Goal: Book appointment/travel/reservation

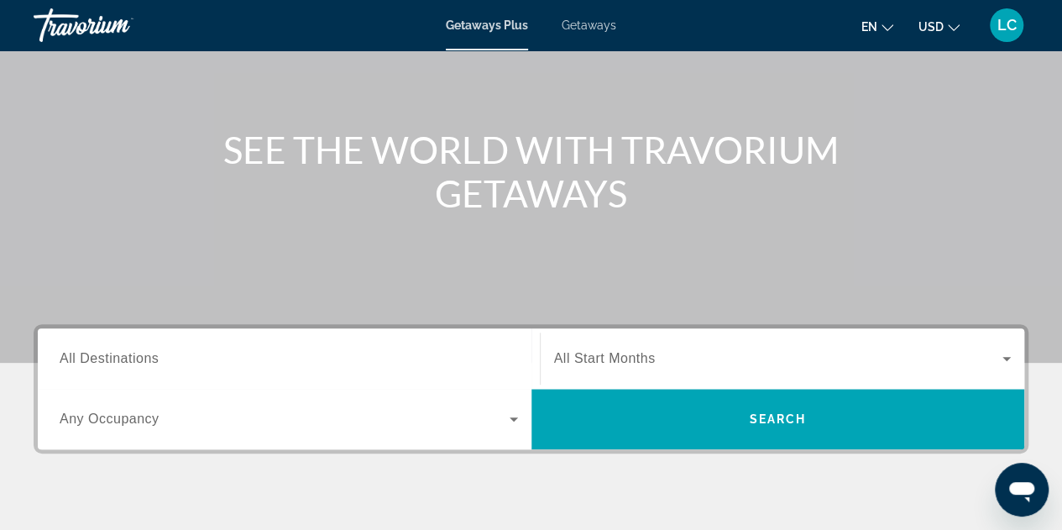
scroll to position [139, 0]
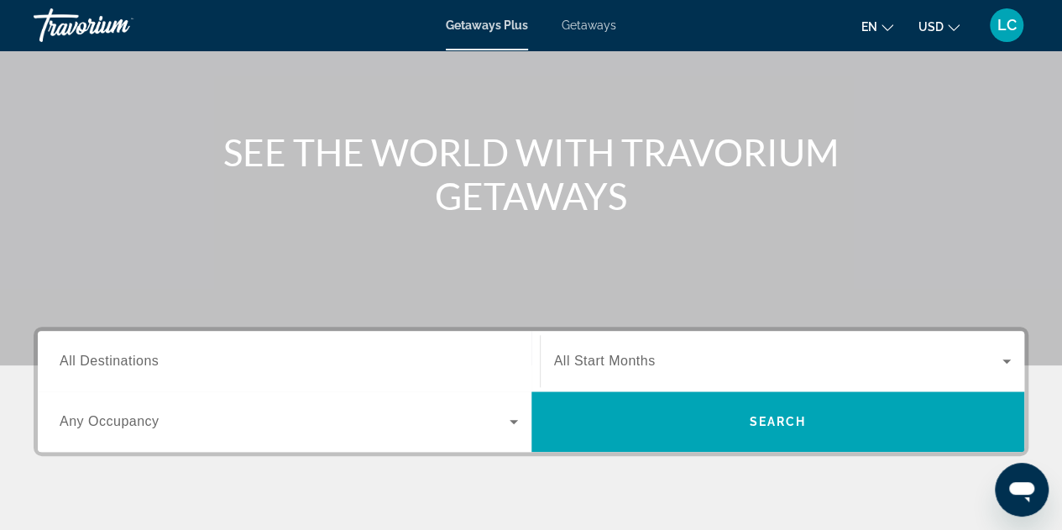
click at [190, 353] on input "Destination All Destinations" at bounding box center [289, 362] width 458 height 20
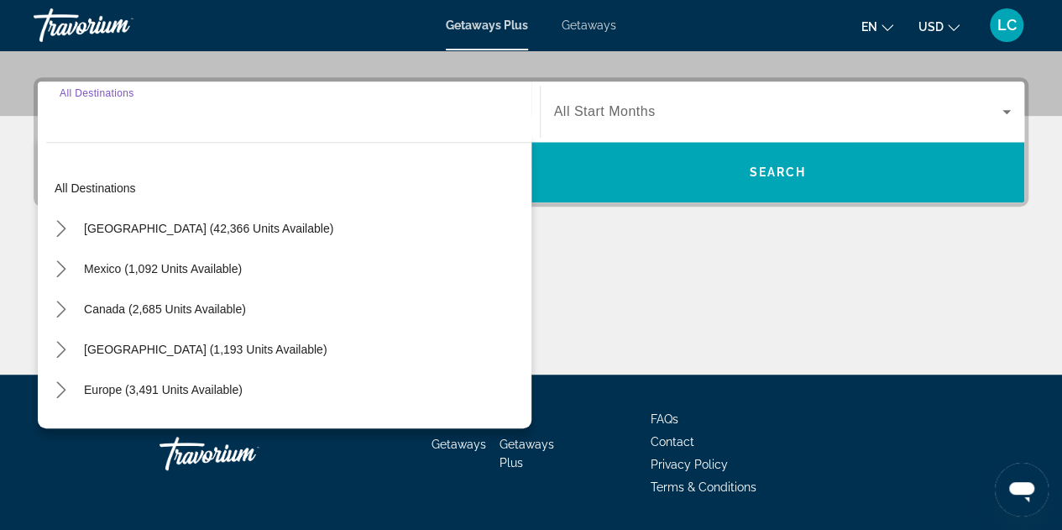
scroll to position [410, 0]
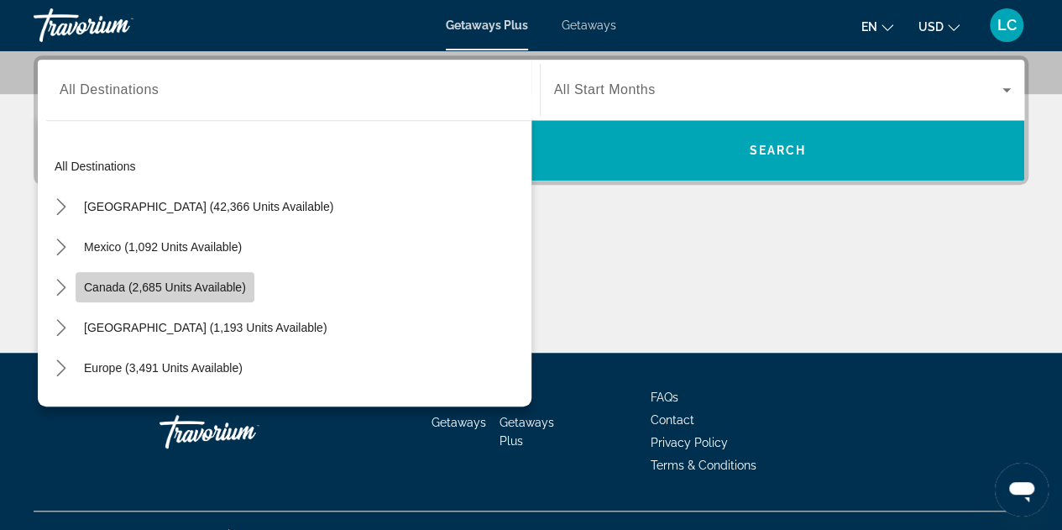
click at [196, 285] on span "Canada (2,685 units available)" at bounding box center [165, 286] width 162 height 13
type input "**********"
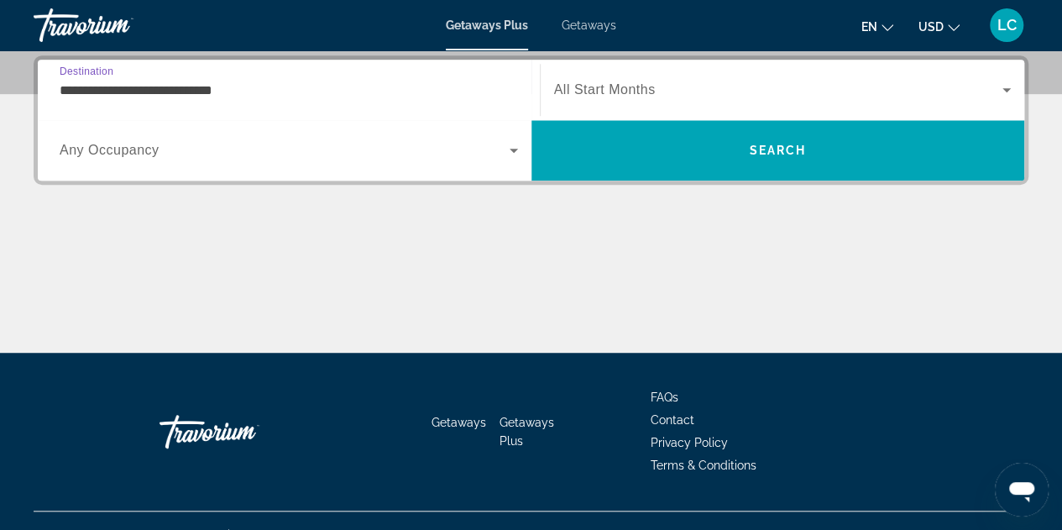
click at [515, 145] on icon "Search widget" at bounding box center [514, 150] width 20 height 20
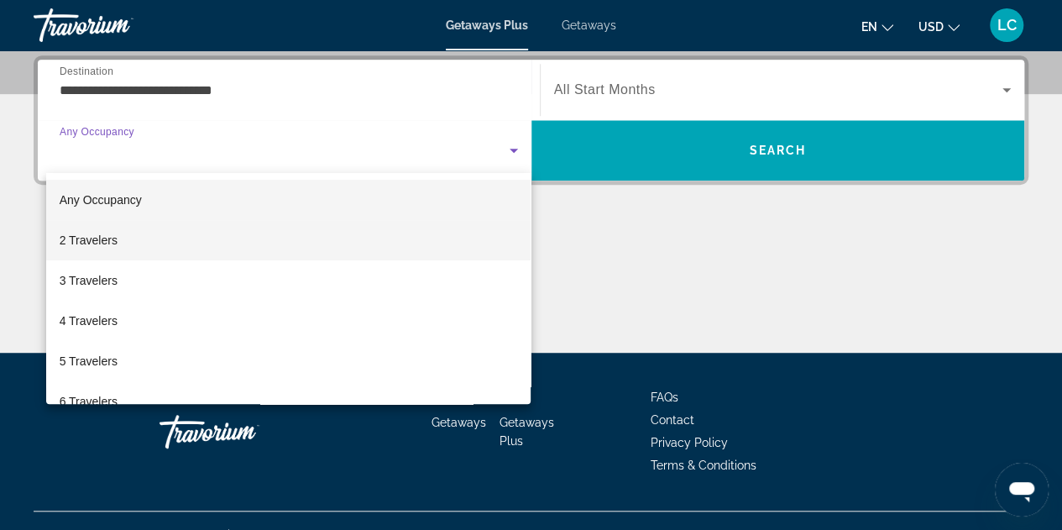
click at [114, 236] on span "2 Travelers" at bounding box center [89, 240] width 58 height 20
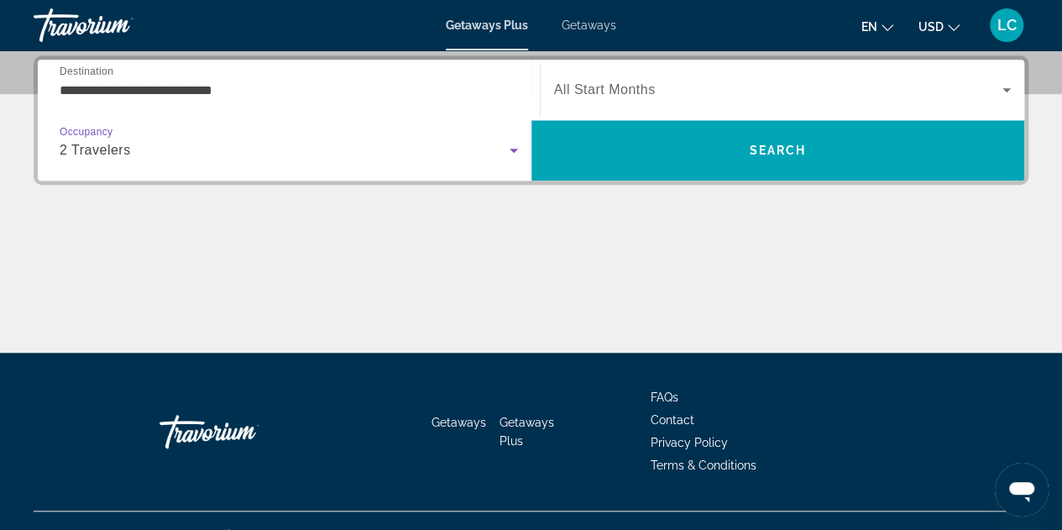
click at [672, 91] on span "Search widget" at bounding box center [778, 90] width 449 height 20
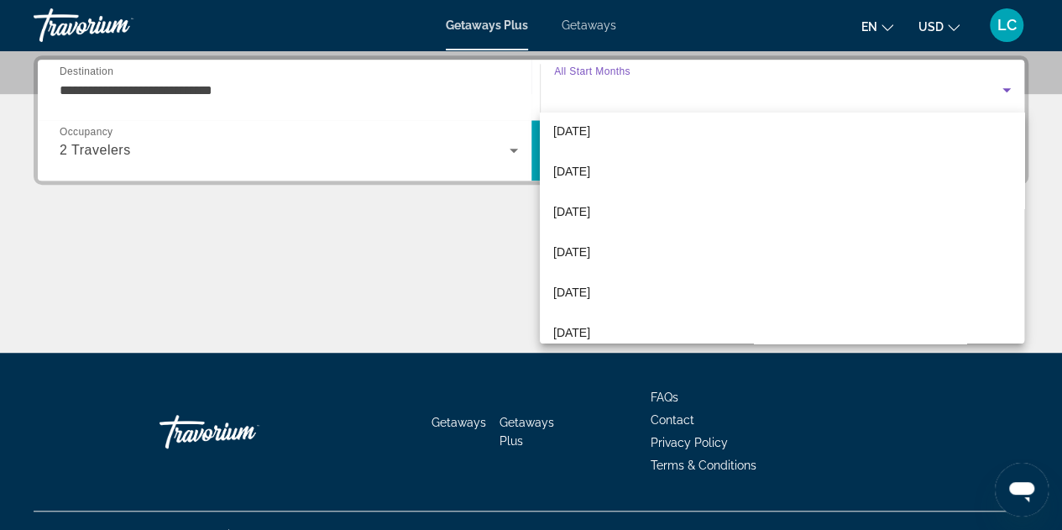
scroll to position [332, 0]
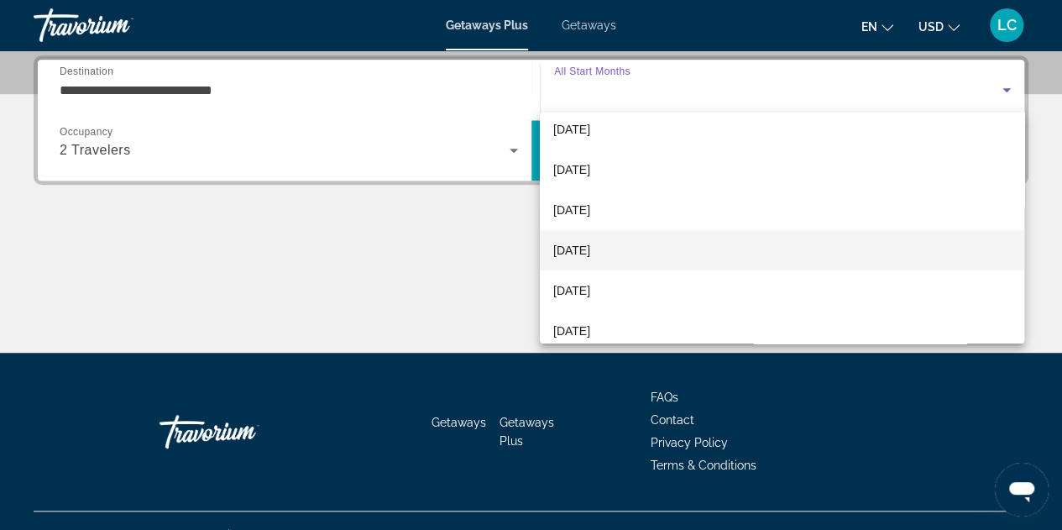
click at [590, 249] on span "[DATE]" at bounding box center [571, 250] width 37 height 20
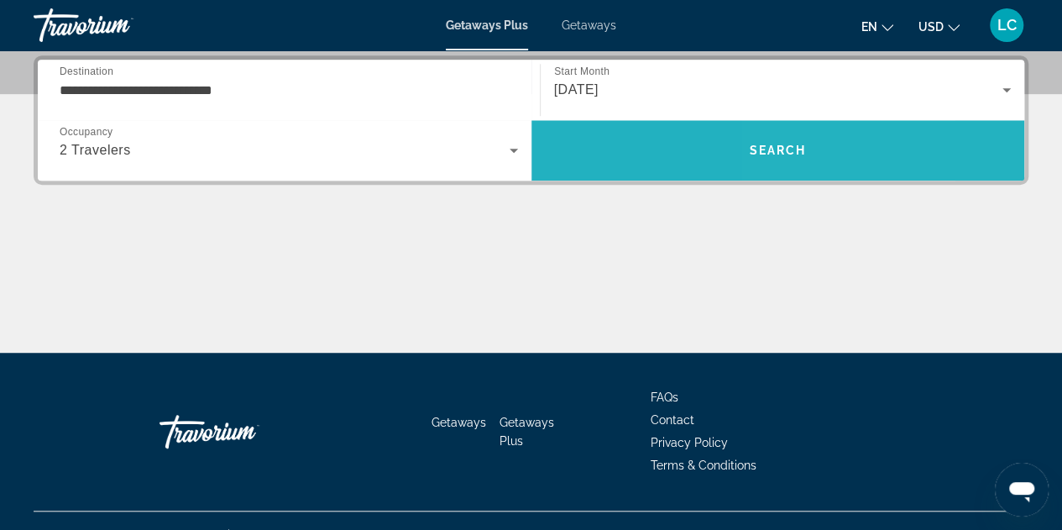
click at [861, 137] on span "Search" at bounding box center [778, 150] width 494 height 40
